Goal: Transaction & Acquisition: Purchase product/service

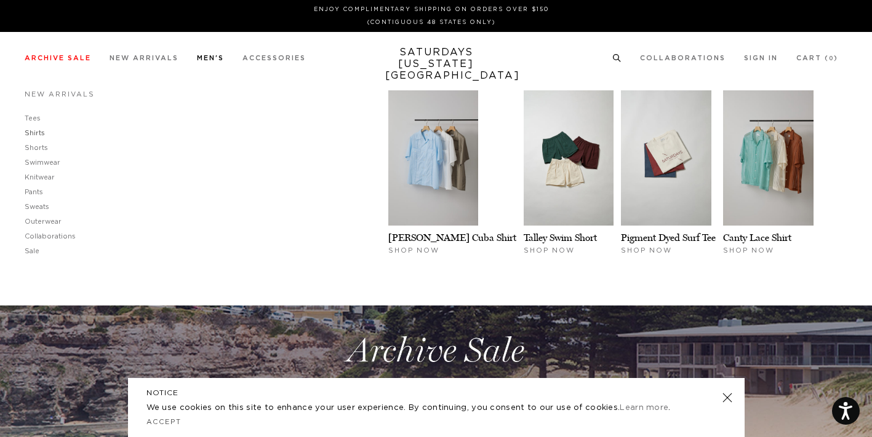
click at [34, 136] on link "Shirts" at bounding box center [35, 133] width 20 height 7
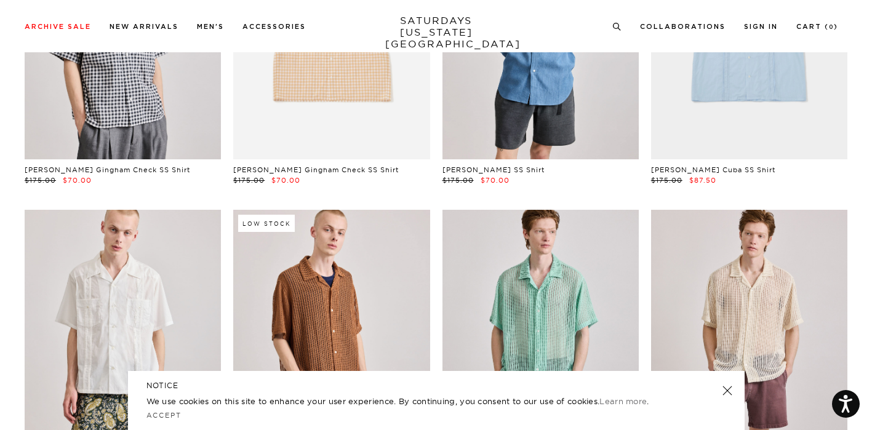
scroll to position [269, 0]
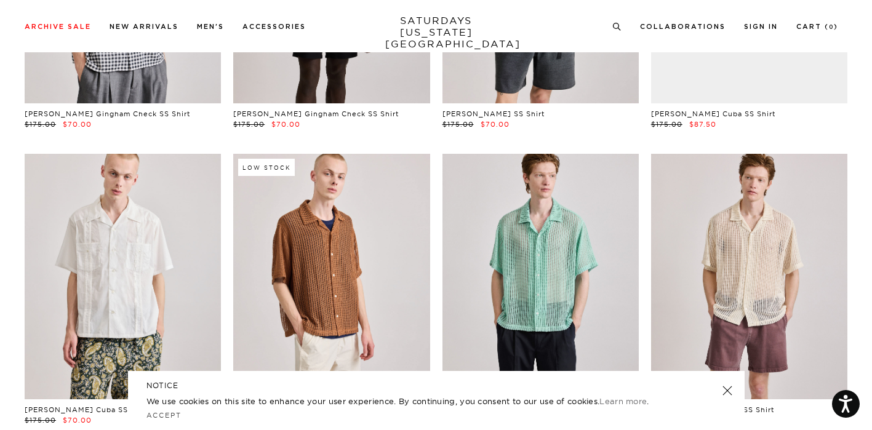
click at [724, 389] on link at bounding box center [726, 390] width 17 height 17
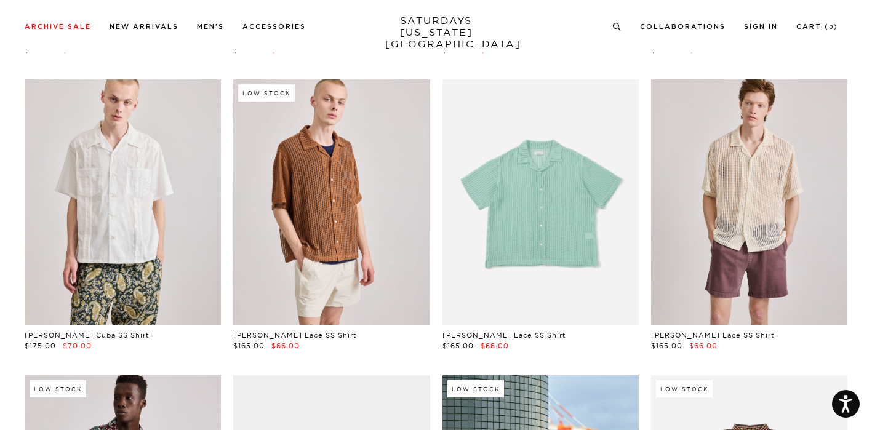
scroll to position [643, 0]
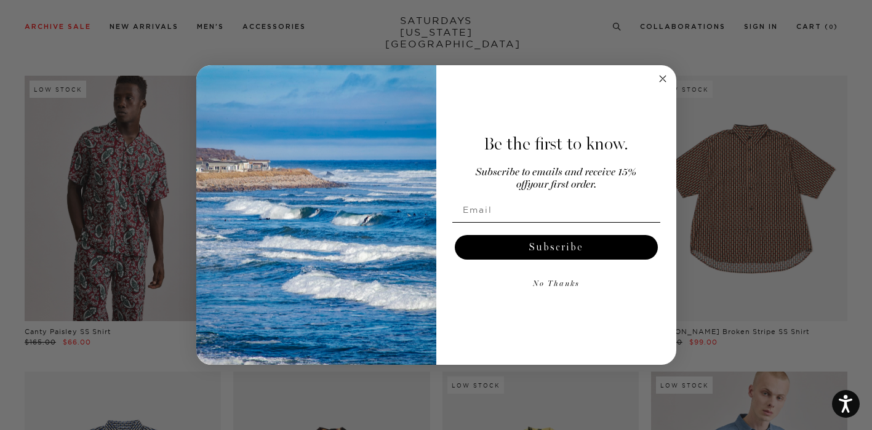
click at [562, 278] on button "No Thanks" at bounding box center [556, 284] width 208 height 25
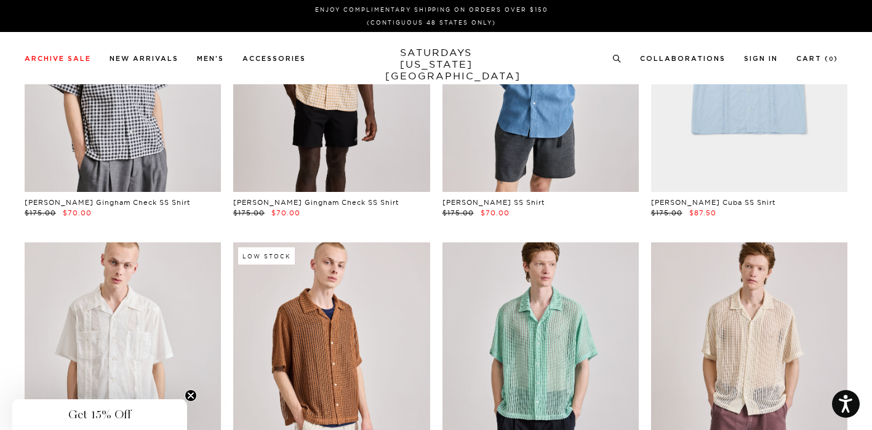
scroll to position [0, 0]
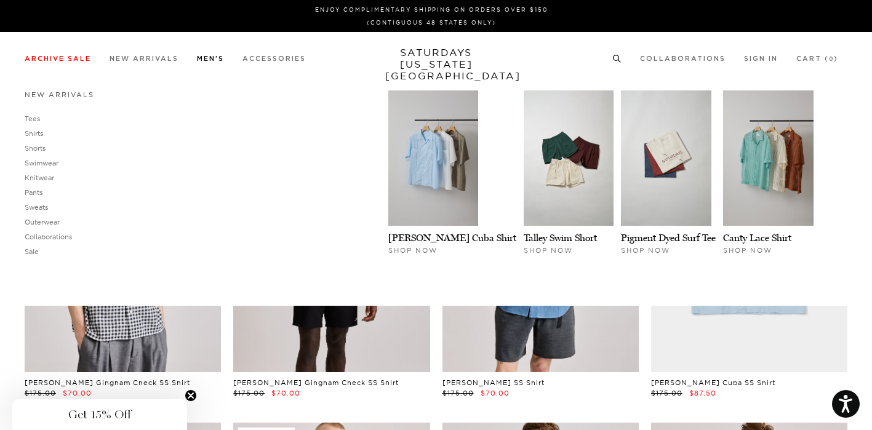
click at [42, 97] on link "New Arrivals" at bounding box center [60, 94] width 70 height 9
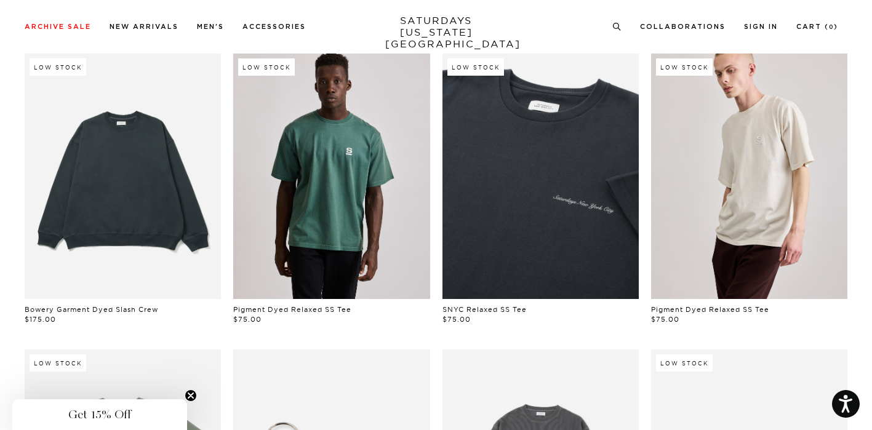
scroll to position [659, 0]
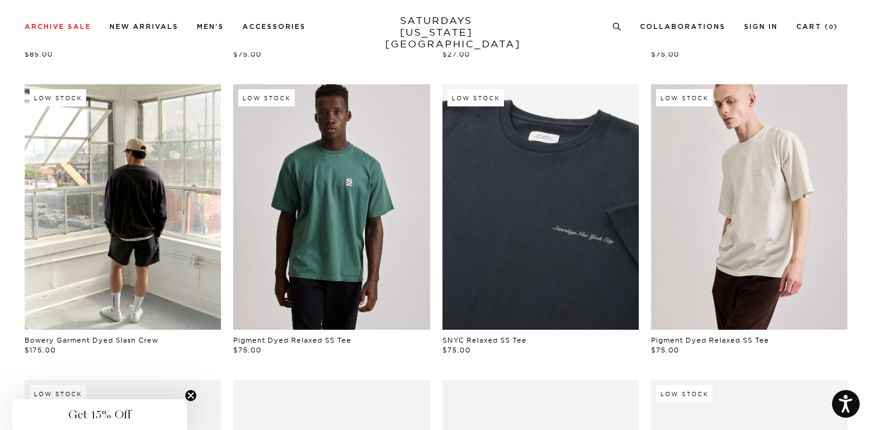
click at [77, 20] on div "Archive Sale Men's Tees Shirts Shorts Swim Knitwear Pants Sweats Women's" at bounding box center [436, 26] width 872 height 52
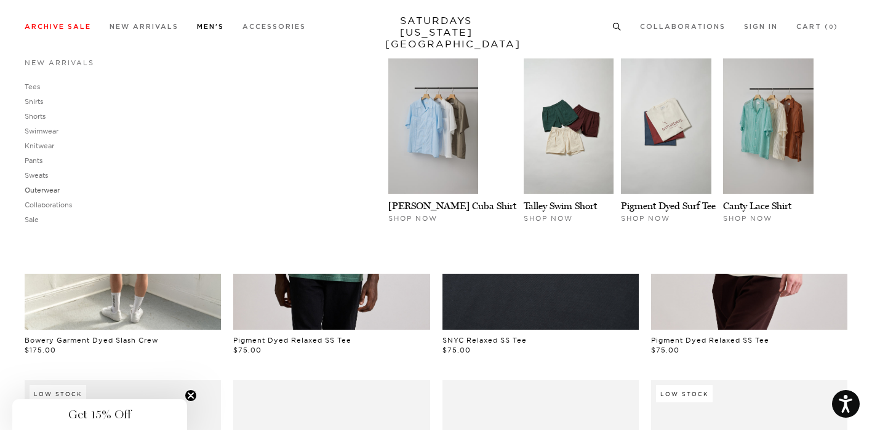
click at [49, 189] on link "Outerwear" at bounding box center [42, 190] width 35 height 9
